Goal: Information Seeking & Learning: Learn about a topic

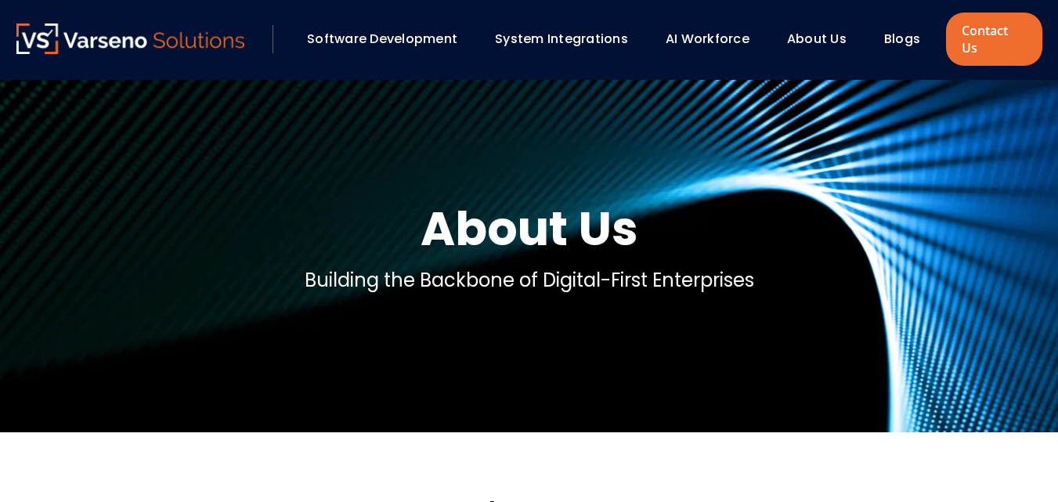
scroll to position [266, 0]
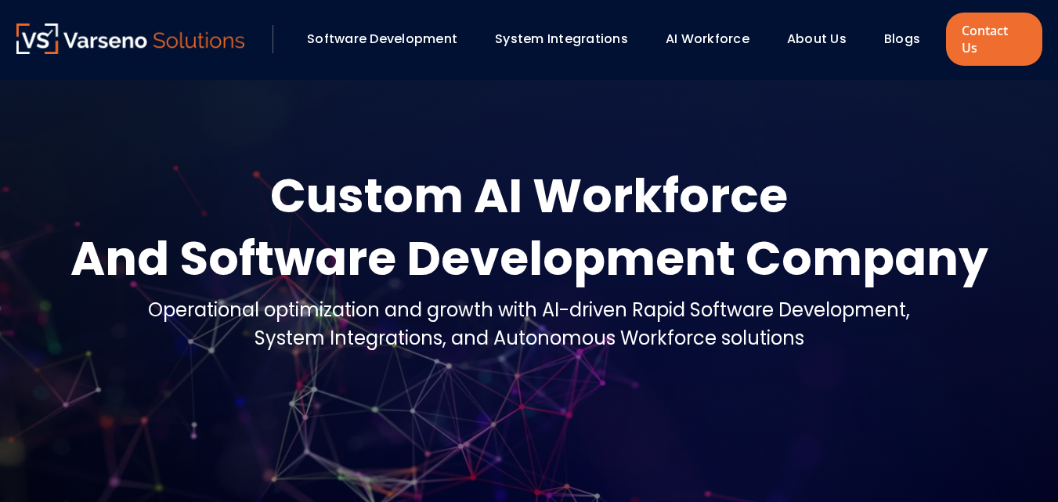
click at [827, 30] on link "About Us" at bounding box center [816, 39] width 59 height 18
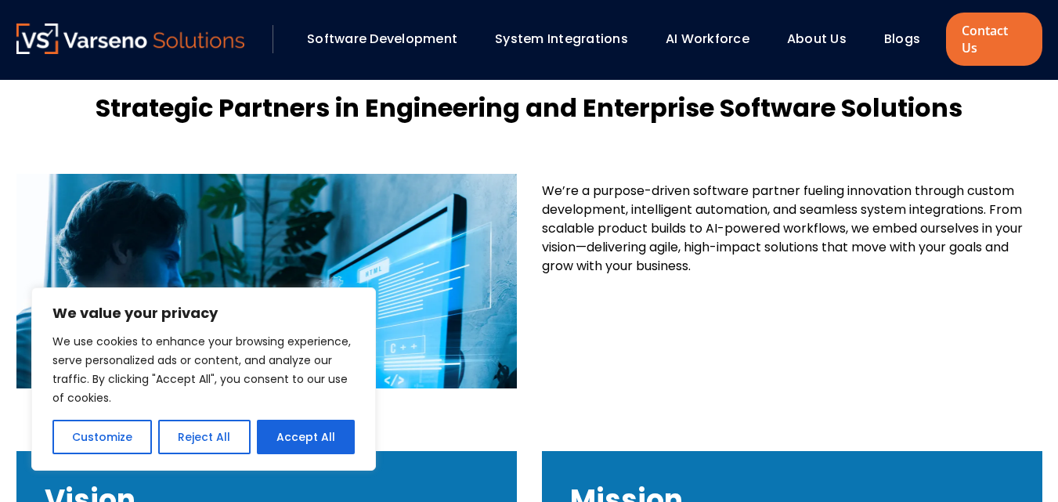
scroll to position [443, 0]
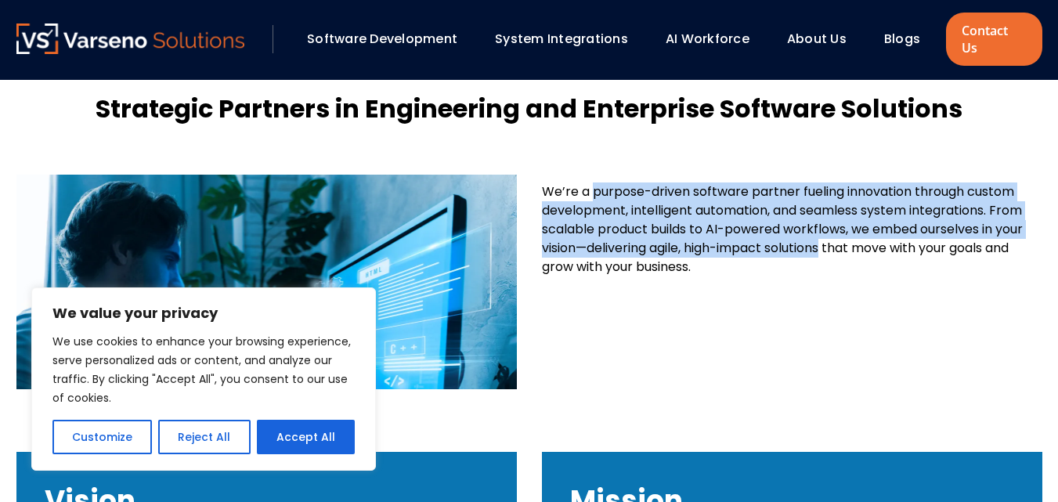
drag, startPoint x: 596, startPoint y: 176, endPoint x: 829, endPoint y: 232, distance: 239.8
click at [829, 232] on span "We’re a purpose-driven software partner fueling innovation through custom devel…" at bounding box center [782, 228] width 481 height 93
copy span "purpose-driven software partner fueling innovation through custom development, …"
